Goal: Obtain resource: Download file/media

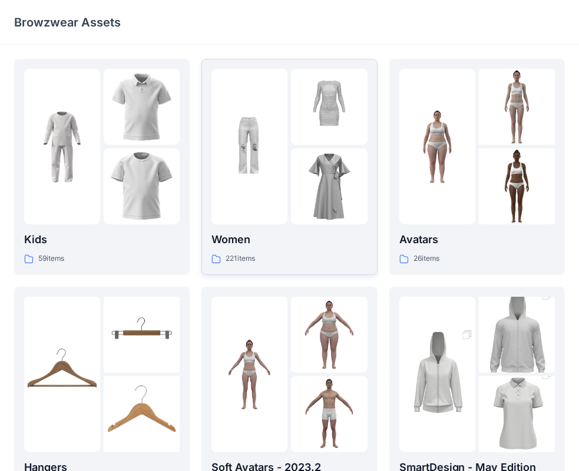
click at [264, 188] on div at bounding box center [249, 146] width 76 height 155
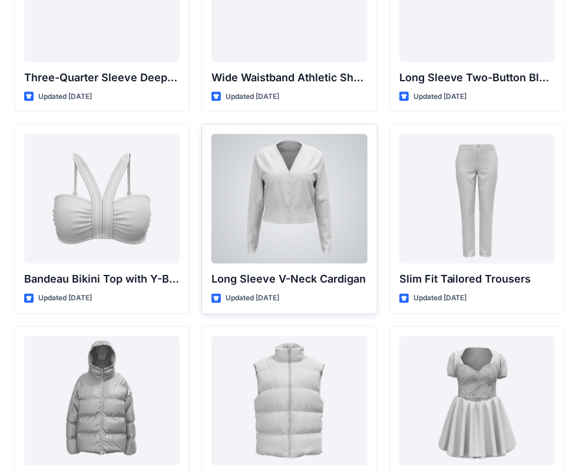
scroll to position [1203, 0]
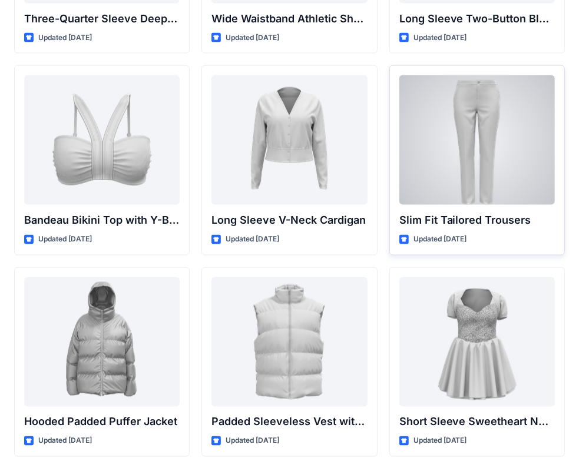
click at [473, 154] on div at bounding box center [476, 140] width 155 height 130
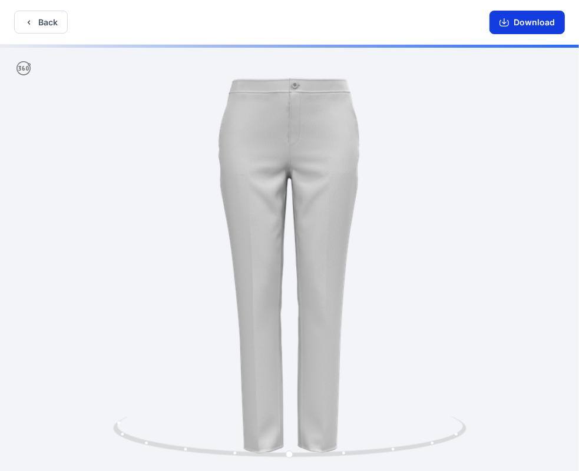
click at [526, 21] on button "Download" at bounding box center [526, 23] width 75 height 24
drag, startPoint x: 252, startPoint y: 145, endPoint x: 276, endPoint y: 152, distance: 25.0
click at [42, 25] on button "Back" at bounding box center [41, 22] width 54 height 23
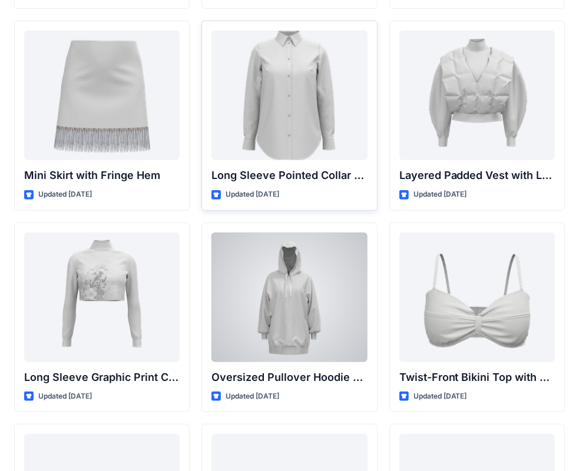
scroll to position [3407, 0]
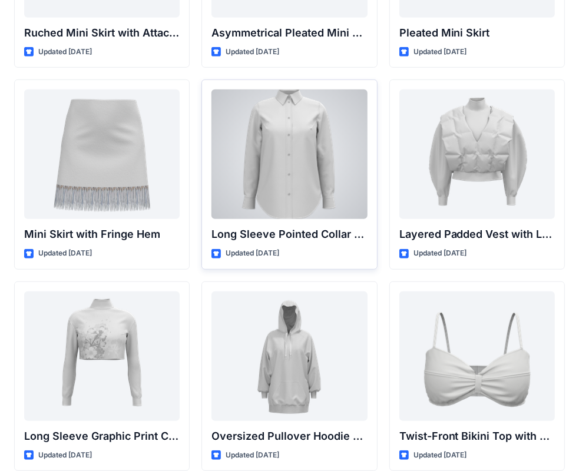
click at [286, 178] on div at bounding box center [288, 154] width 155 height 130
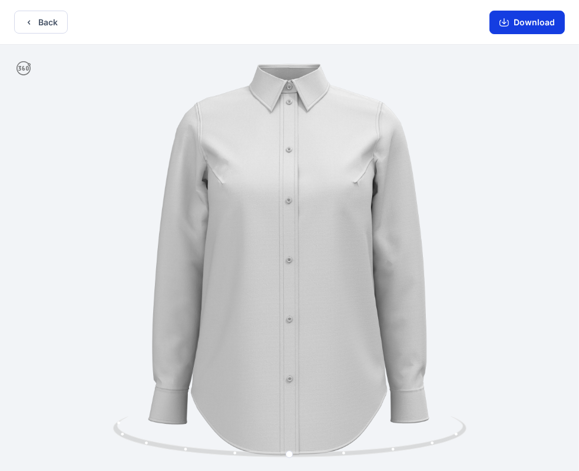
click at [525, 21] on button "Download" at bounding box center [526, 23] width 75 height 24
click at [40, 22] on button "Back" at bounding box center [41, 22] width 54 height 23
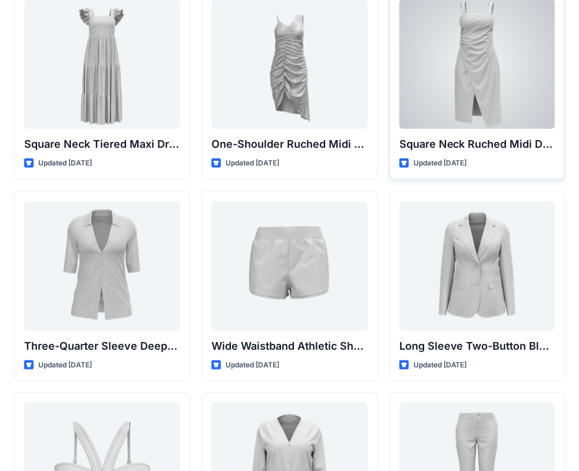
scroll to position [935, 0]
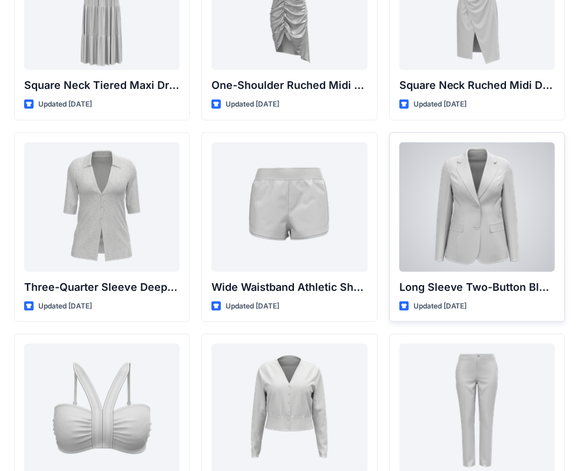
click at [479, 194] on div at bounding box center [476, 207] width 155 height 130
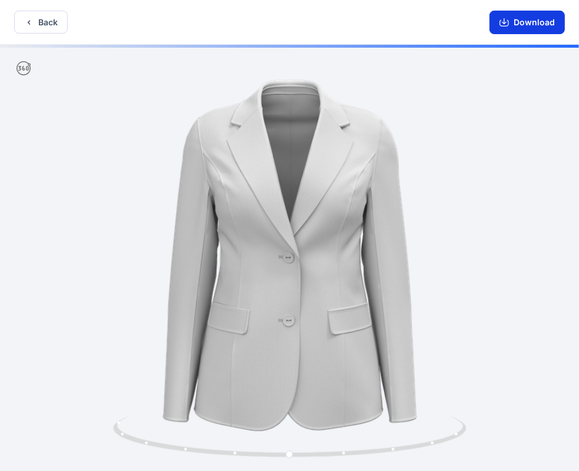
click at [527, 24] on button "Download" at bounding box center [526, 23] width 75 height 24
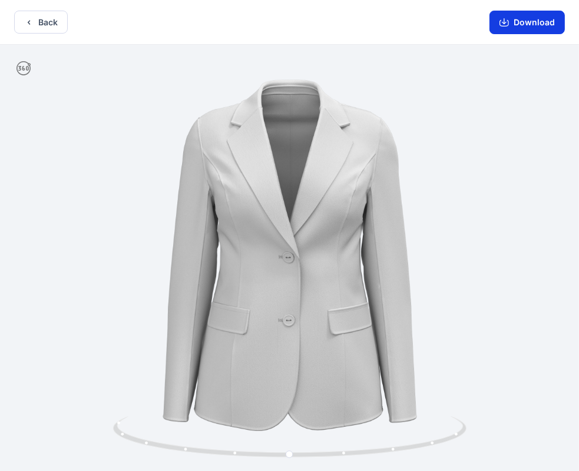
click at [526, 22] on button "Download" at bounding box center [526, 23] width 75 height 24
drag, startPoint x: 357, startPoint y: 9, endPoint x: 374, endPoint y: 38, distance: 33.3
click at [374, 38] on div "Back Download" at bounding box center [289, 22] width 579 height 45
click at [37, 21] on button "Back" at bounding box center [41, 22] width 54 height 23
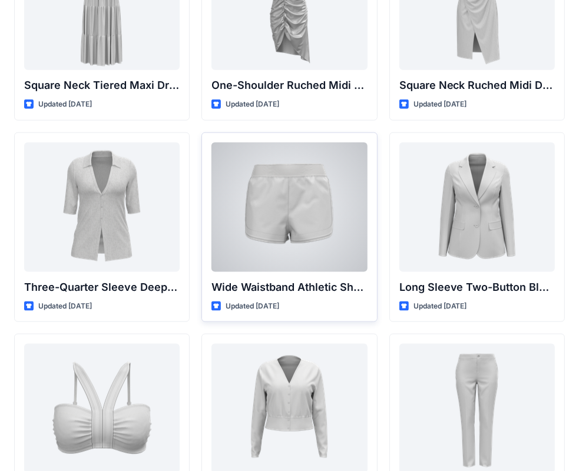
scroll to position [640, 0]
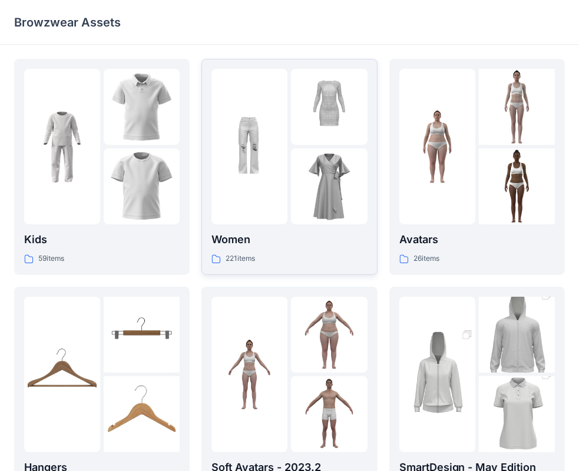
click at [273, 160] on img at bounding box center [249, 147] width 76 height 76
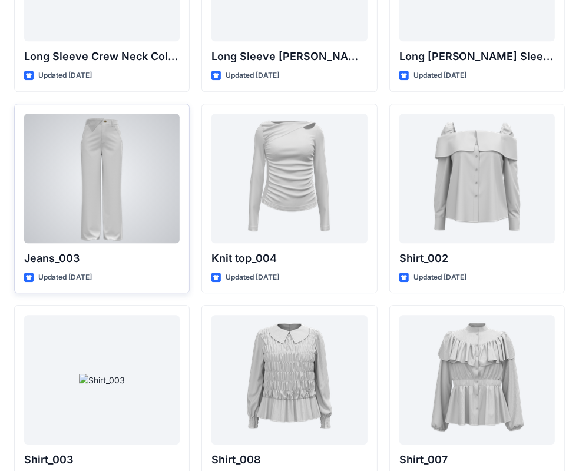
scroll to position [4938, 0]
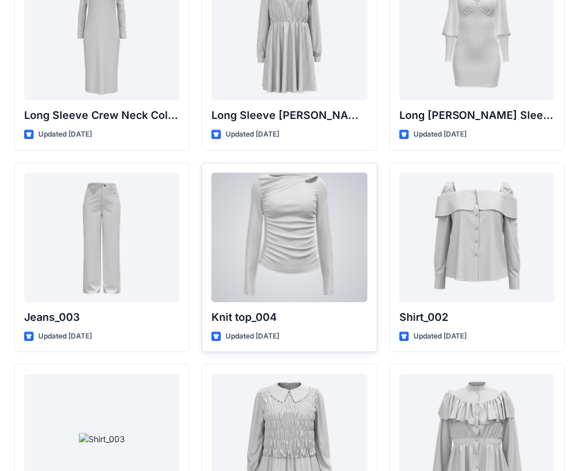
click at [275, 242] on div at bounding box center [288, 237] width 155 height 130
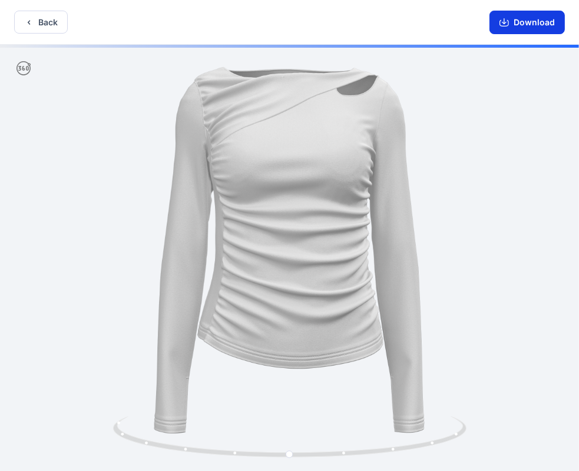
click at [519, 25] on button "Download" at bounding box center [526, 23] width 75 height 24
click at [43, 25] on button "Back" at bounding box center [41, 22] width 54 height 23
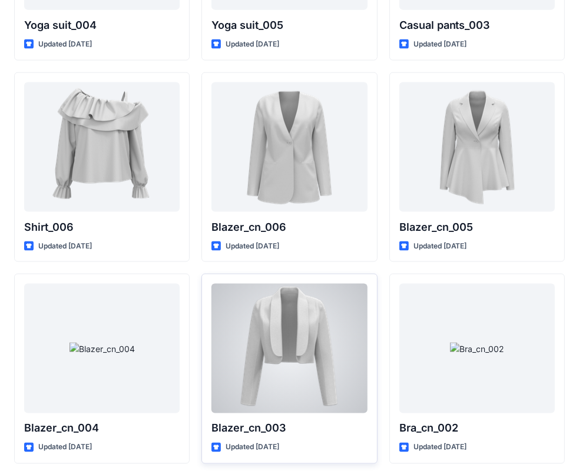
scroll to position [6883, 0]
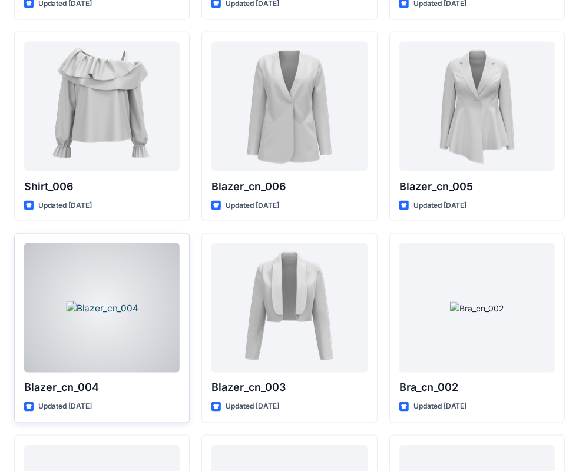
click at [111, 291] on div at bounding box center [101, 308] width 155 height 130
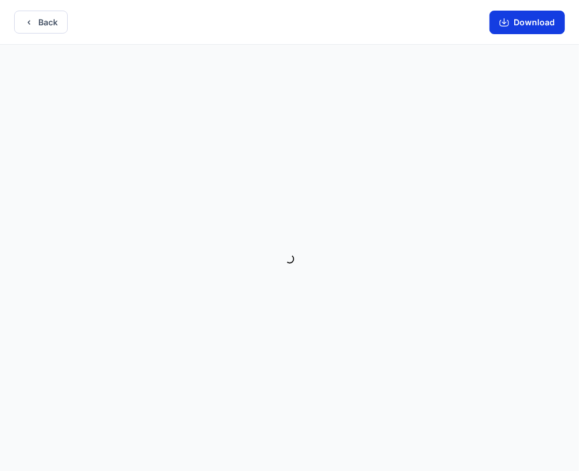
click at [530, 21] on button "Download" at bounding box center [526, 23] width 75 height 24
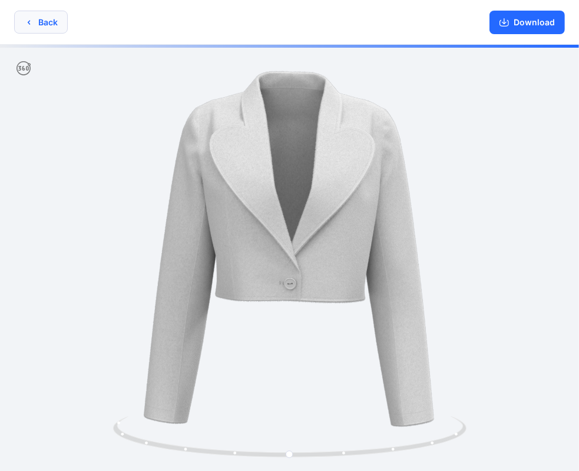
click at [47, 23] on button "Back" at bounding box center [41, 22] width 54 height 23
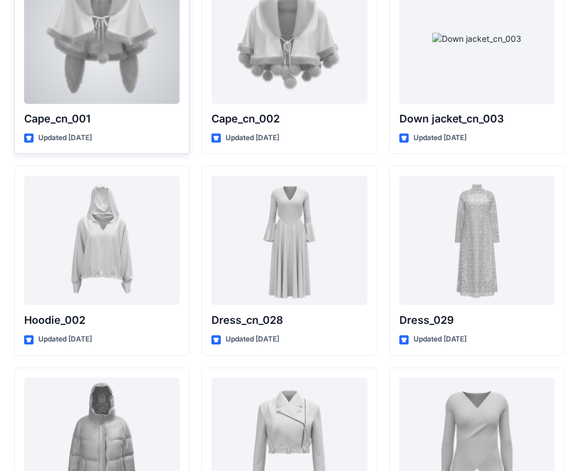
scroll to position [7236, 0]
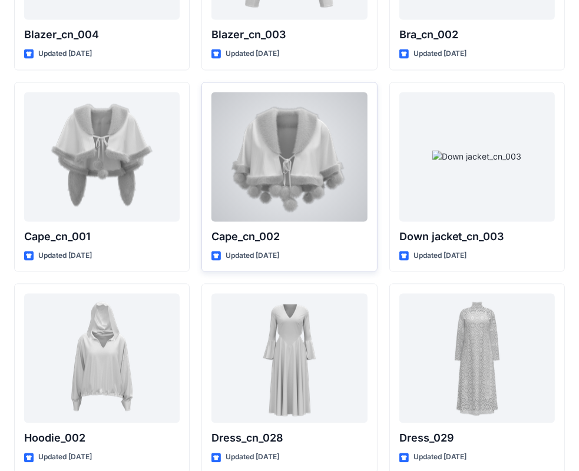
click at [238, 144] on div at bounding box center [288, 157] width 155 height 130
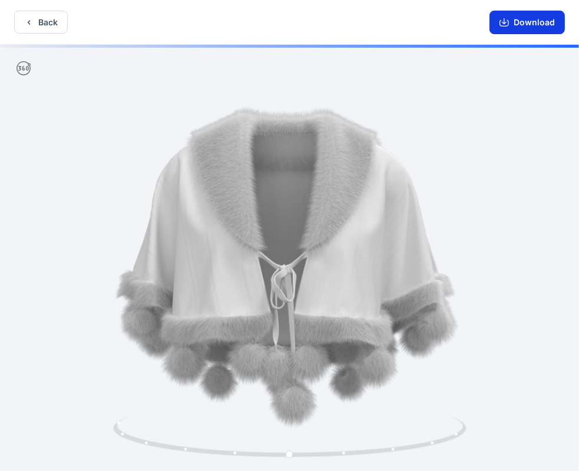
click at [529, 22] on button "Download" at bounding box center [526, 23] width 75 height 24
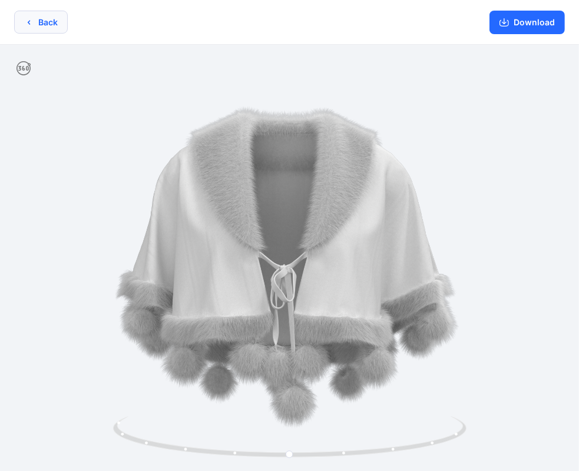
click at [52, 24] on button "Back" at bounding box center [41, 22] width 54 height 23
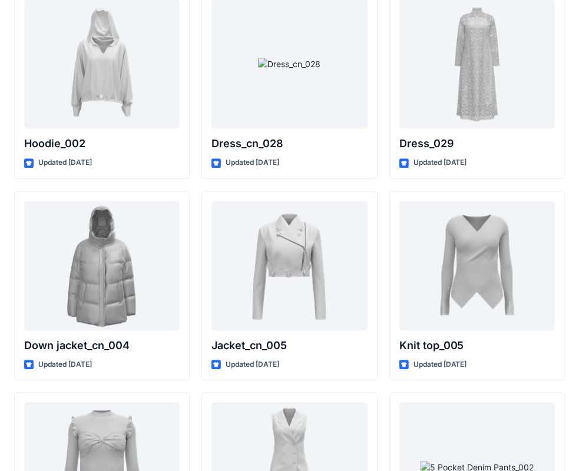
scroll to position [7589, 0]
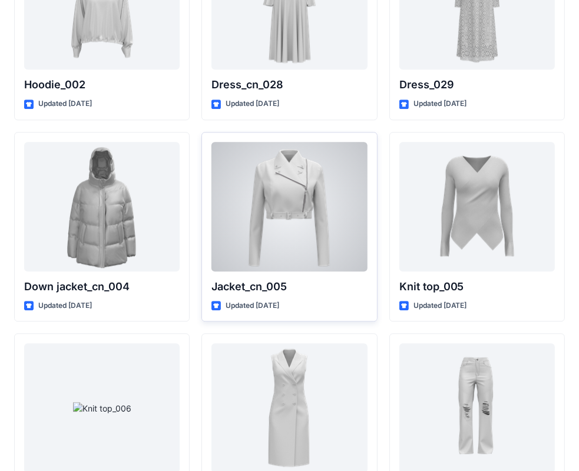
click at [284, 194] on div at bounding box center [288, 207] width 155 height 130
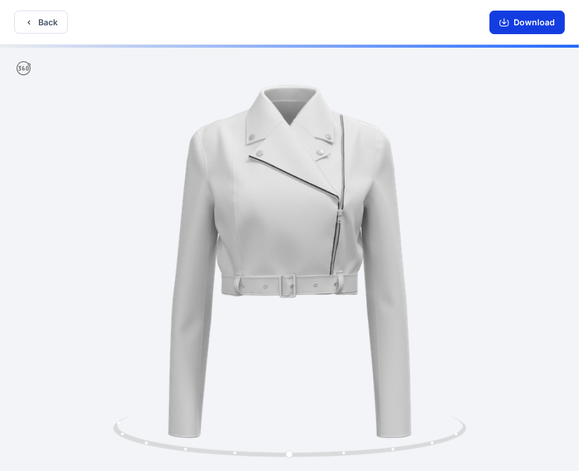
click at [539, 17] on button "Download" at bounding box center [526, 23] width 75 height 24
click at [38, 21] on button "Back" at bounding box center [41, 22] width 54 height 23
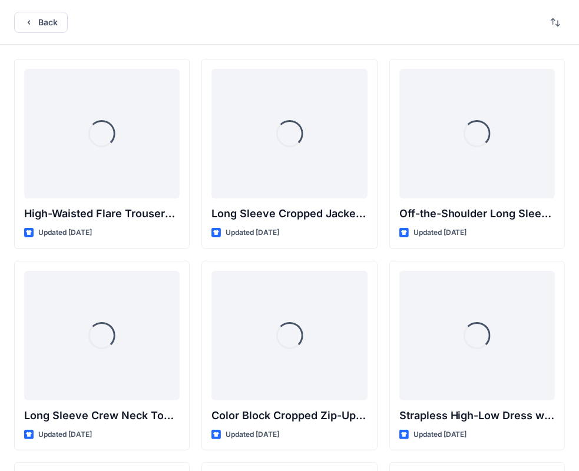
scroll to position [7589, 0]
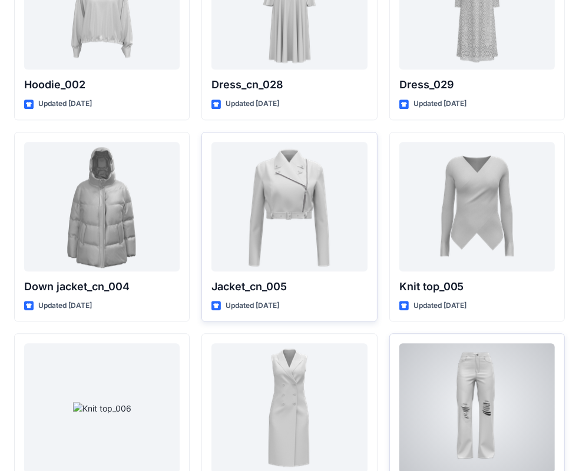
click at [459, 381] on div at bounding box center [476, 408] width 155 height 130
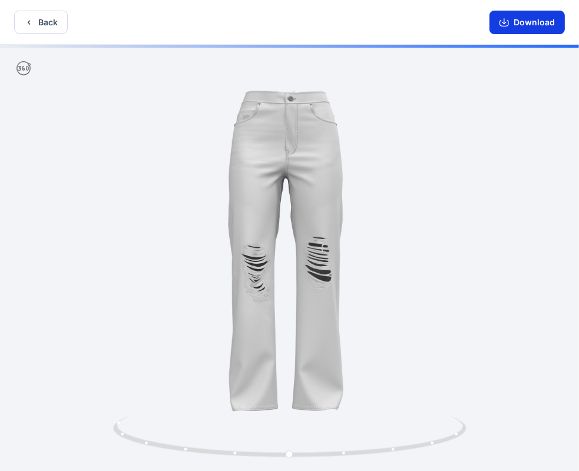
click at [530, 21] on button "Download" at bounding box center [526, 23] width 75 height 24
click at [55, 26] on button "Back" at bounding box center [41, 22] width 54 height 23
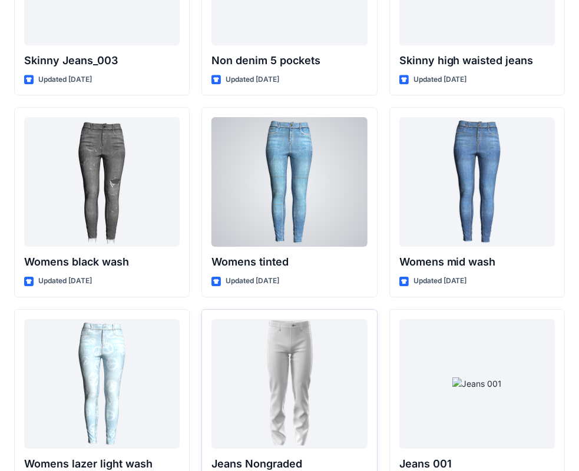
scroll to position [8278, 0]
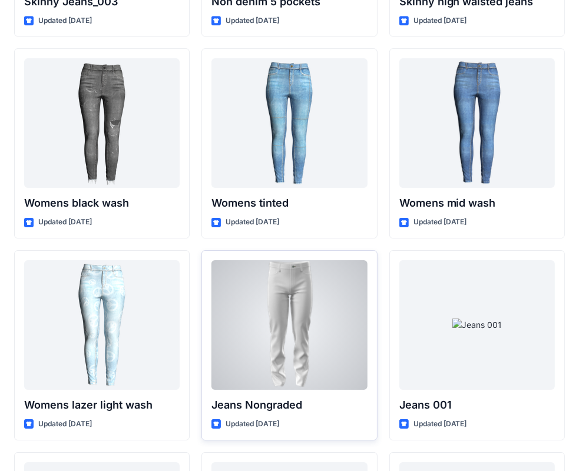
click at [299, 293] on div at bounding box center [288, 325] width 155 height 130
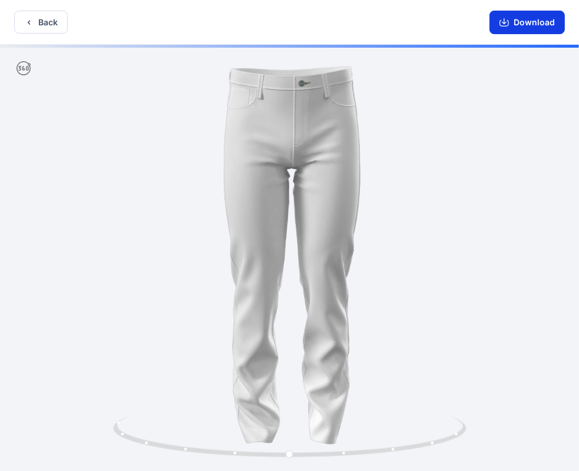
click at [530, 22] on button "Download" at bounding box center [526, 23] width 75 height 24
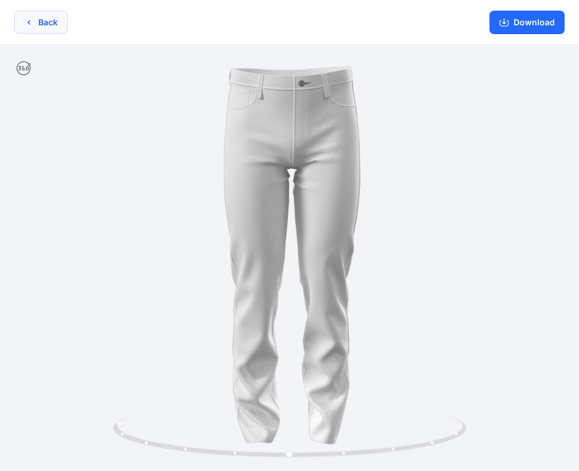
click at [50, 21] on button "Back" at bounding box center [41, 22] width 54 height 23
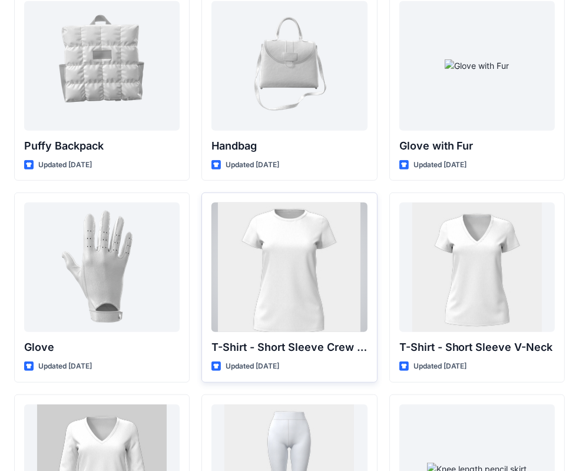
scroll to position [9201, 0]
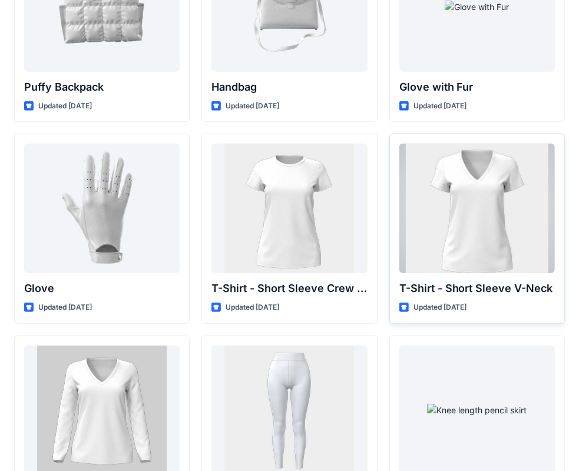
click at [473, 215] on div at bounding box center [476, 209] width 155 height 130
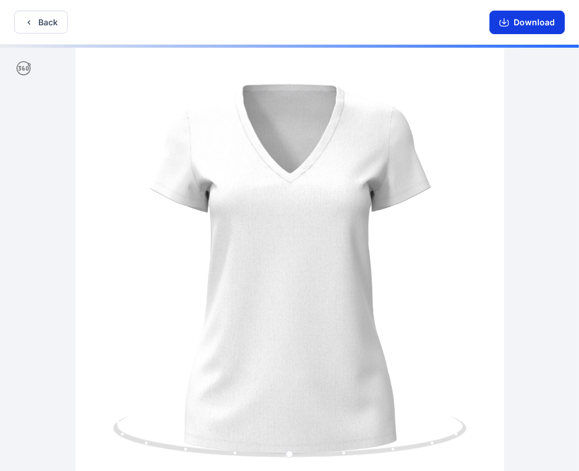
click at [527, 22] on button "Download" at bounding box center [526, 23] width 75 height 24
click at [47, 26] on button "Back" at bounding box center [41, 22] width 54 height 23
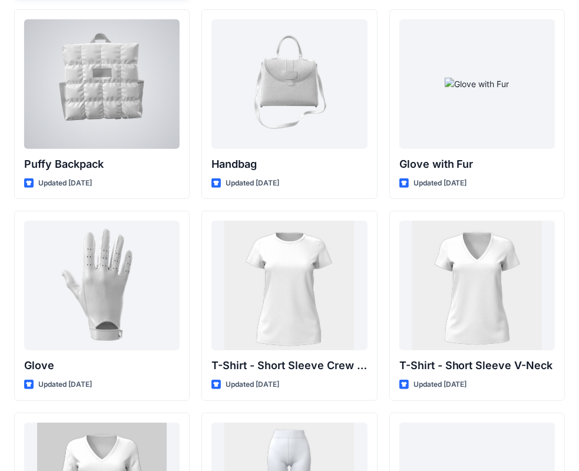
scroll to position [8888, 0]
